Goal: Task Accomplishment & Management: Manage account settings

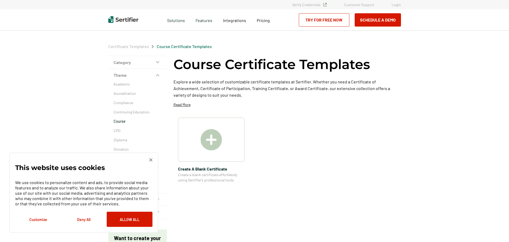
click at [396, 6] on link "Login" at bounding box center [396, 4] width 9 height 5
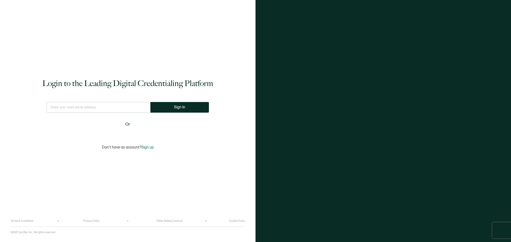
click at [114, 105] on input "text" at bounding box center [99, 107] width 104 height 11
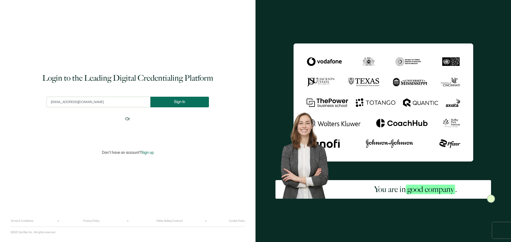
type input "heatherb@celticchicago.com"
click at [170, 104] on button "Sign In" at bounding box center [179, 102] width 59 height 11
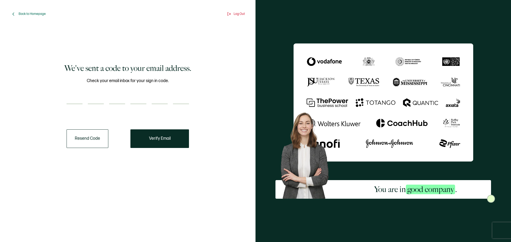
click at [95, 141] on button "Resend Code" at bounding box center [88, 139] width 42 height 19
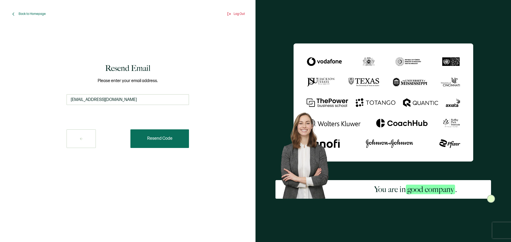
click at [167, 138] on span "Resend Code" at bounding box center [159, 139] width 25 height 4
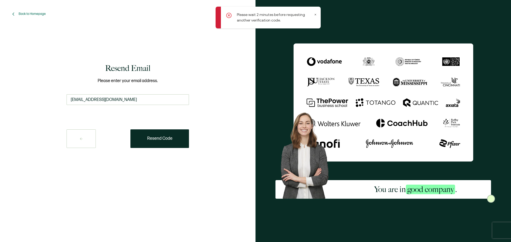
drag, startPoint x: 130, startPoint y: 100, endPoint x: -14, endPoint y: 99, distance: 143.2
click at [0, 99] on html "Please wait 2 minutes before requesting another verification code. Back to Home…" at bounding box center [255, 121] width 511 height 242
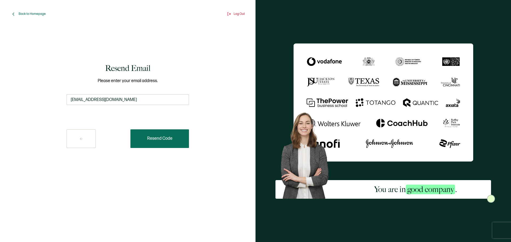
type input "adminmanager@thenrwa.org"
click at [155, 139] on span "Resend Code" at bounding box center [159, 139] width 25 height 4
click at [155, 139] on div "Resend Code" at bounding box center [128, 139] width 122 height 19
click at [79, 139] on icon at bounding box center [81, 139] width 4 height 4
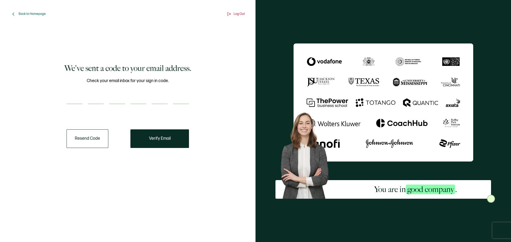
click at [77, 100] on input "number" at bounding box center [75, 99] width 16 height 11
type input "2"
type input "4"
type input "2"
type input "3"
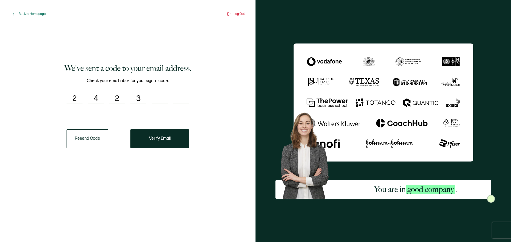
type input "2"
type input "4"
click at [165, 134] on button "Verify Email" at bounding box center [159, 139] width 59 height 19
